Goal: Communication & Community: Answer question/provide support

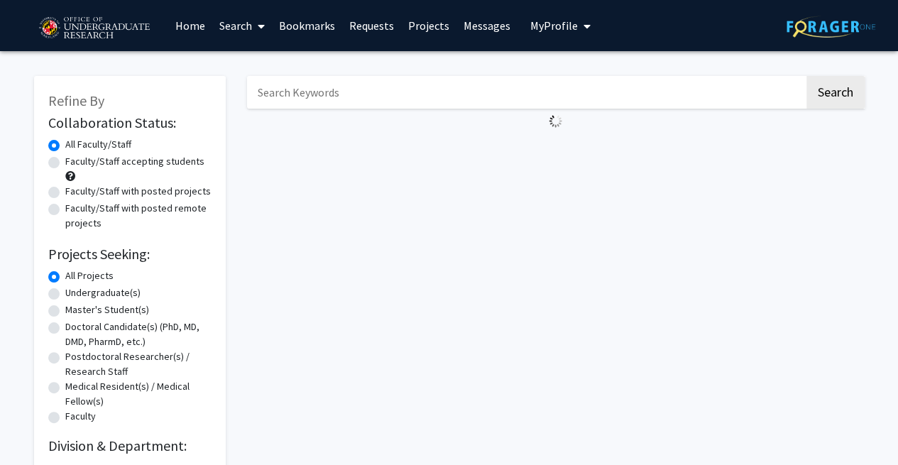
click at [372, 28] on link "Requests" at bounding box center [371, 26] width 59 height 50
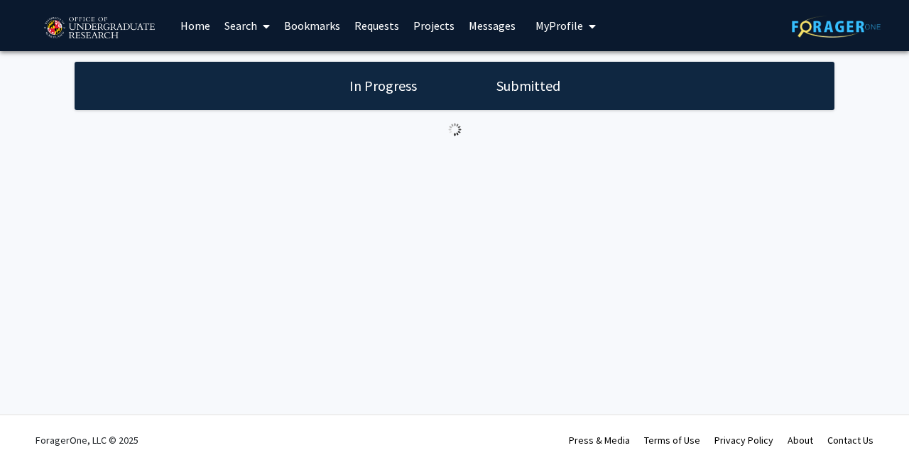
click at [492, 36] on link "Messages" at bounding box center [492, 26] width 61 height 50
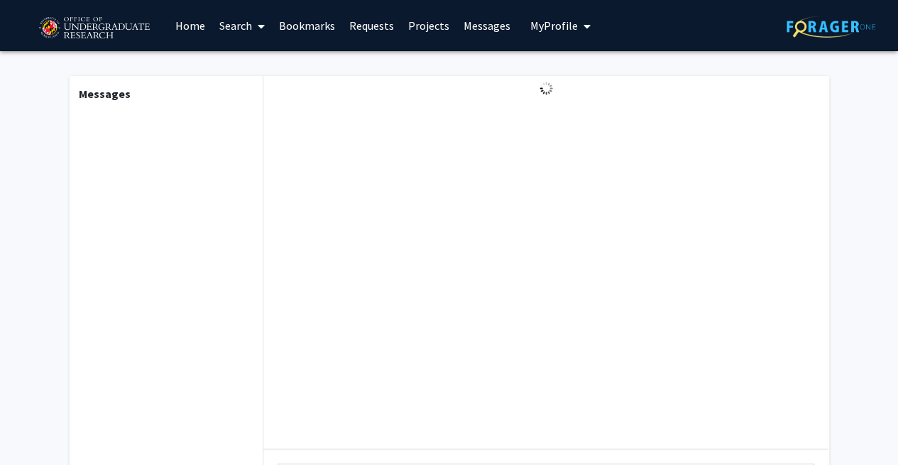
click at [151, 53] on div "Messages Type a message Send" at bounding box center [449, 328] width 781 height 554
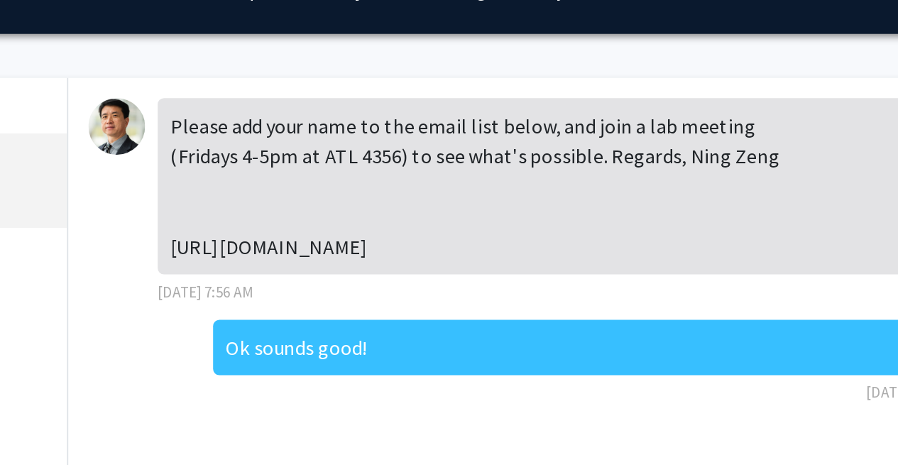
drag, startPoint x: 467, startPoint y: 185, endPoint x: 322, endPoint y: 177, distance: 144.4
click at [322, 177] on div "Please add your name to the email list below, and join a lab meeting (Fridays 4…" at bounding box center [527, 136] width 426 height 99
copy div "[URL][DOMAIN_NAME]"
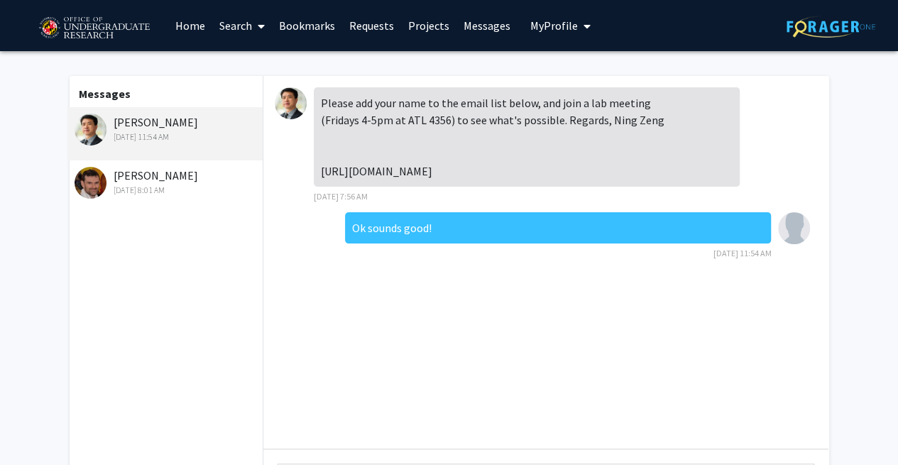
click at [407, 261] on div "Ok sounds good! [DATE] 11:54 AM" at bounding box center [558, 236] width 426 height 48
click at [362, 22] on link "Requests" at bounding box center [371, 26] width 59 height 50
